Goal: Task Accomplishment & Management: Manage account settings

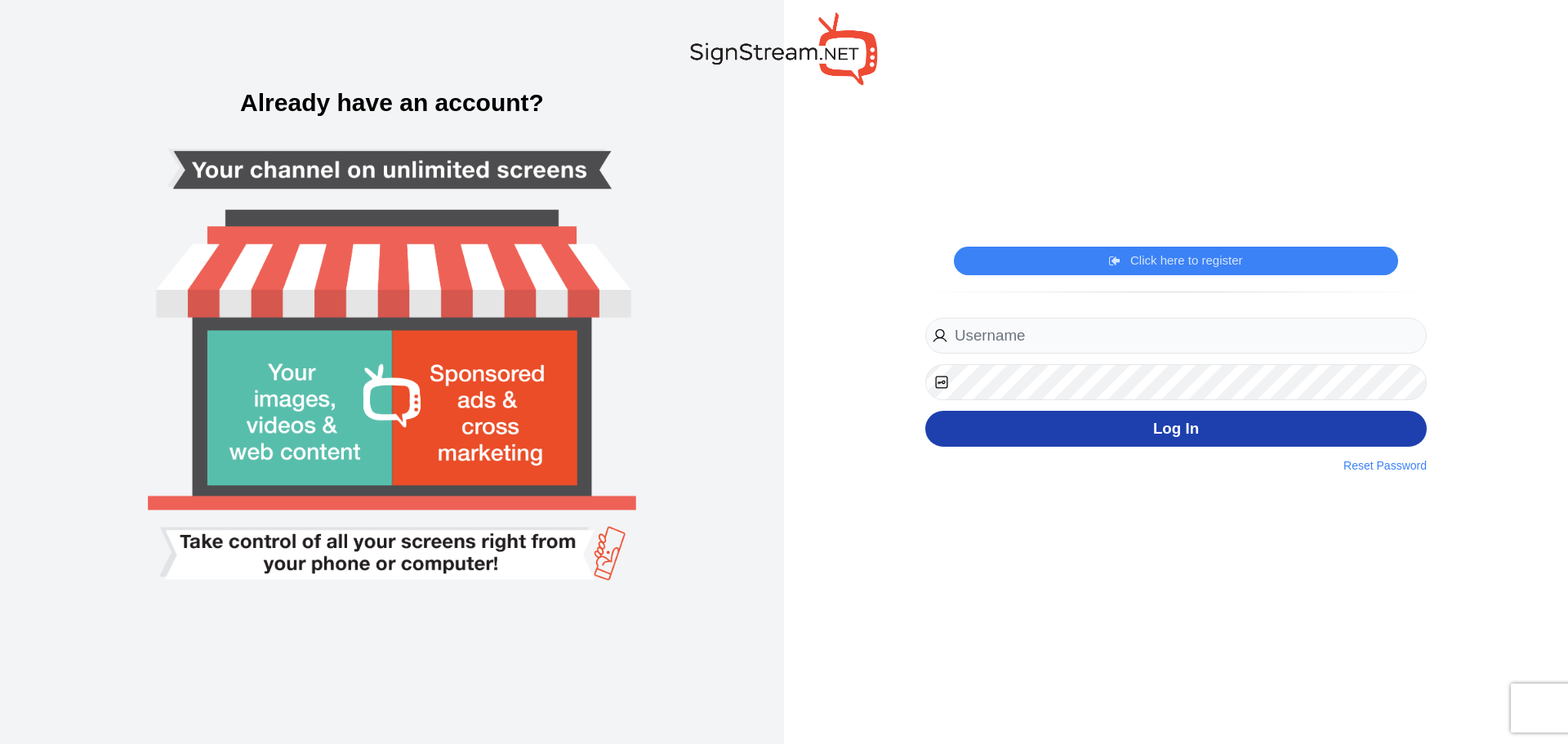
type input "michael.kuykendall@ectorcountyisd.org"
click at [1207, 441] on button "Log In" at bounding box center [1175, 429] width 501 height 37
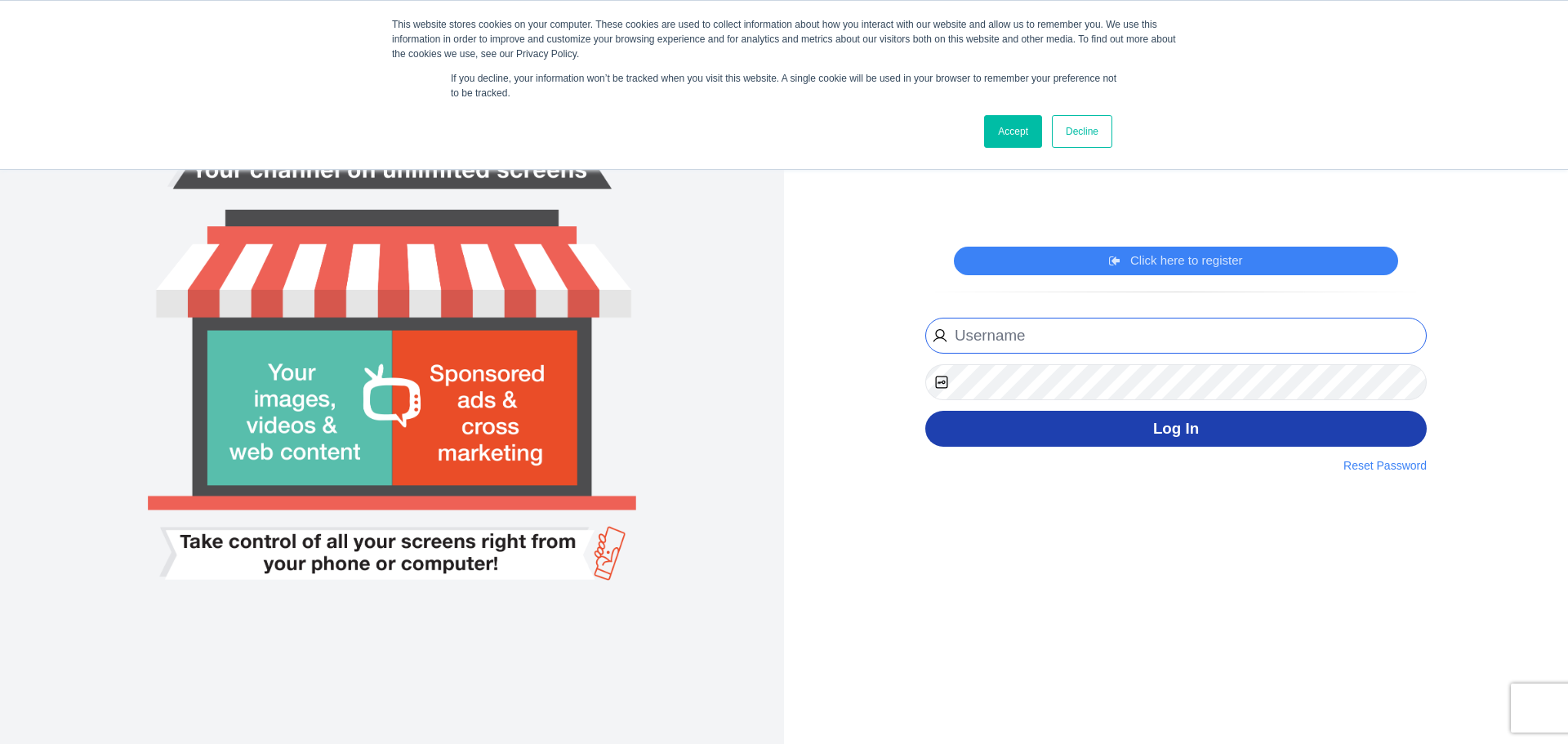
type input "[PERSON_NAME][EMAIL_ADDRESS][PERSON_NAME][DOMAIN_NAME]"
click at [1051, 439] on button "Log In" at bounding box center [1175, 429] width 501 height 37
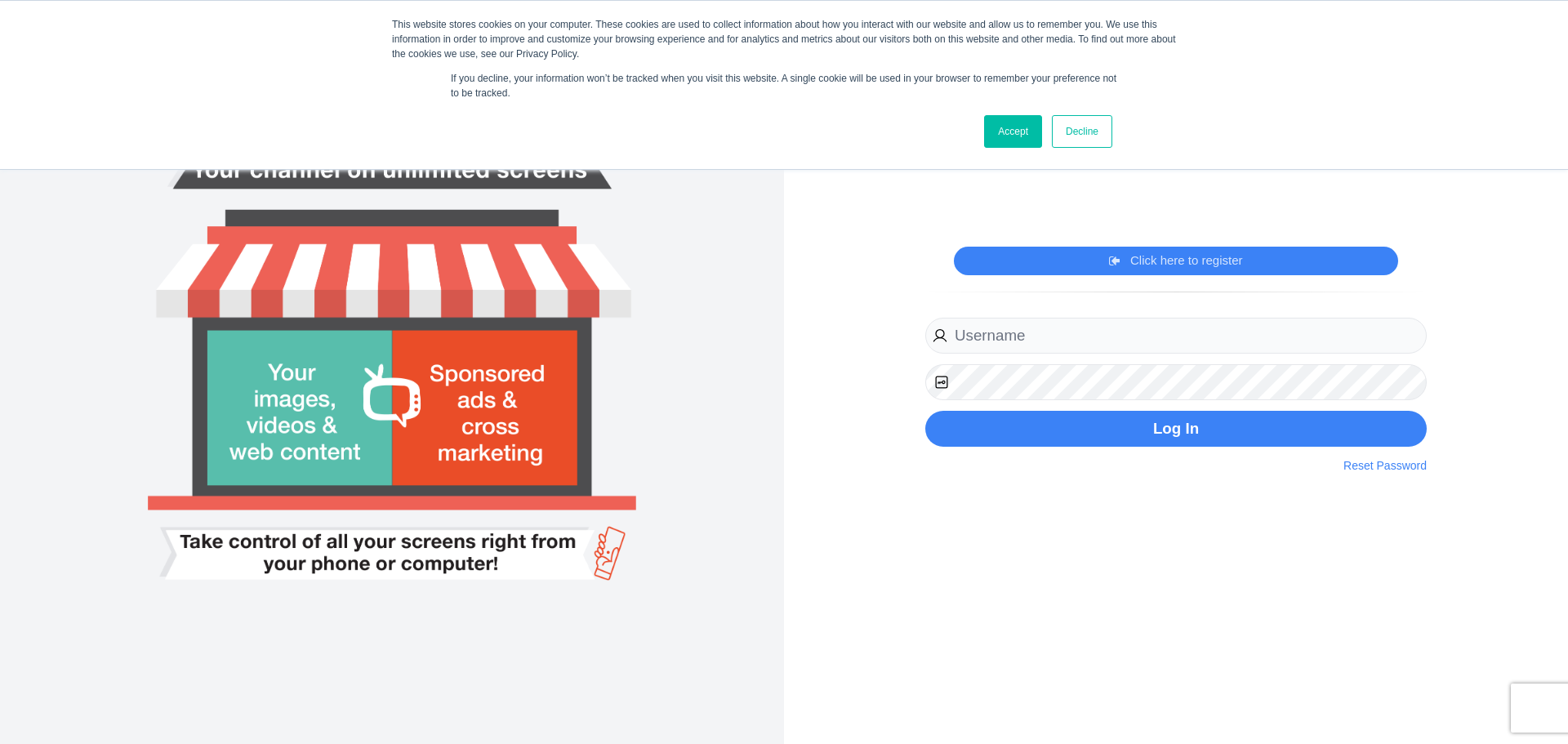
type input "michael.kuykendall@ectorcountyisd.org"
click at [978, 128] on div "Accept Decline" at bounding box center [754, 131] width 726 height 43
click at [985, 128] on link "Accept" at bounding box center [1013, 131] width 58 height 32
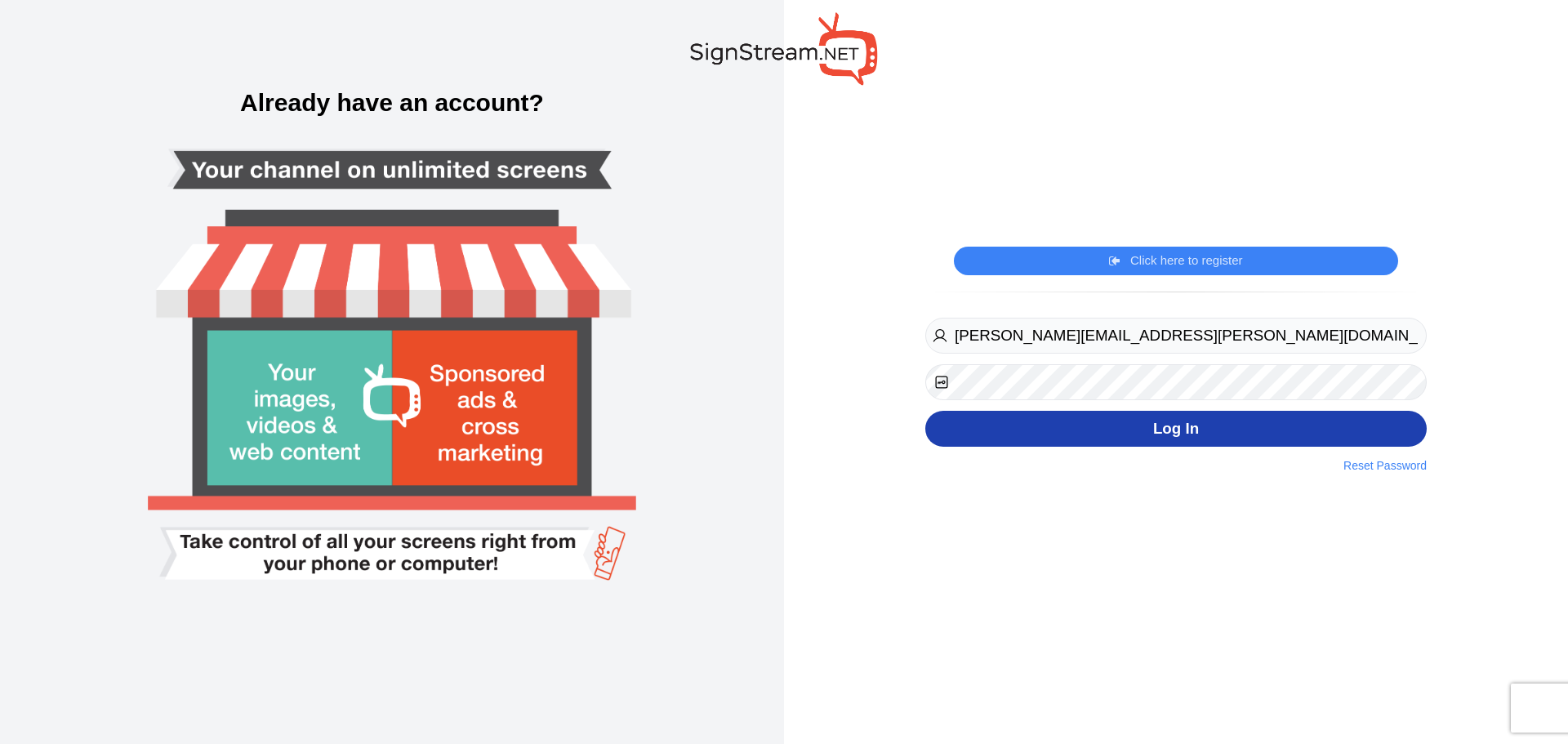
click at [1084, 442] on button "Log In" at bounding box center [1175, 429] width 501 height 37
